Goal: Task Accomplishment & Management: Use online tool/utility

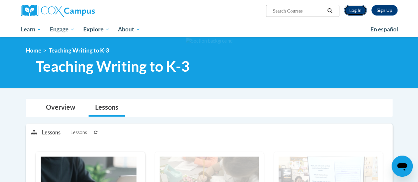
click at [360, 8] on link "Log In" at bounding box center [355, 10] width 23 height 11
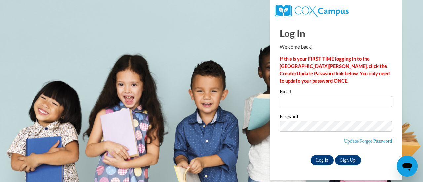
type input "nmkegle@sunprairieschools.org"
click at [317, 160] on input "Log In" at bounding box center [322, 160] width 23 height 11
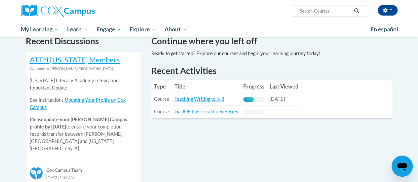
scroll to position [207, 0]
click at [205, 99] on link "Teaching Writing to K-3" at bounding box center [200, 99] width 50 height 6
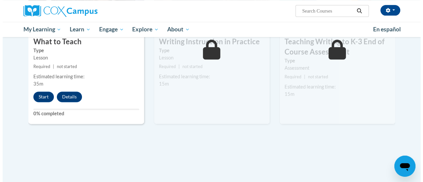
scroll to position [395, 0]
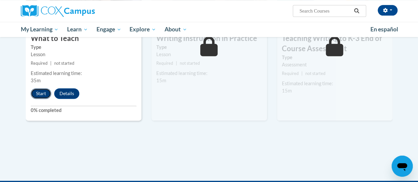
click at [41, 90] on button "Start" at bounding box center [41, 93] width 21 height 11
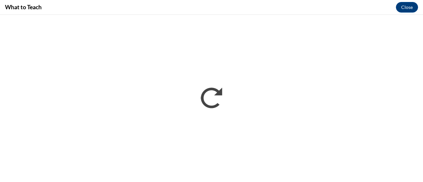
scroll to position [0, 0]
